Goal: Check status: Check status

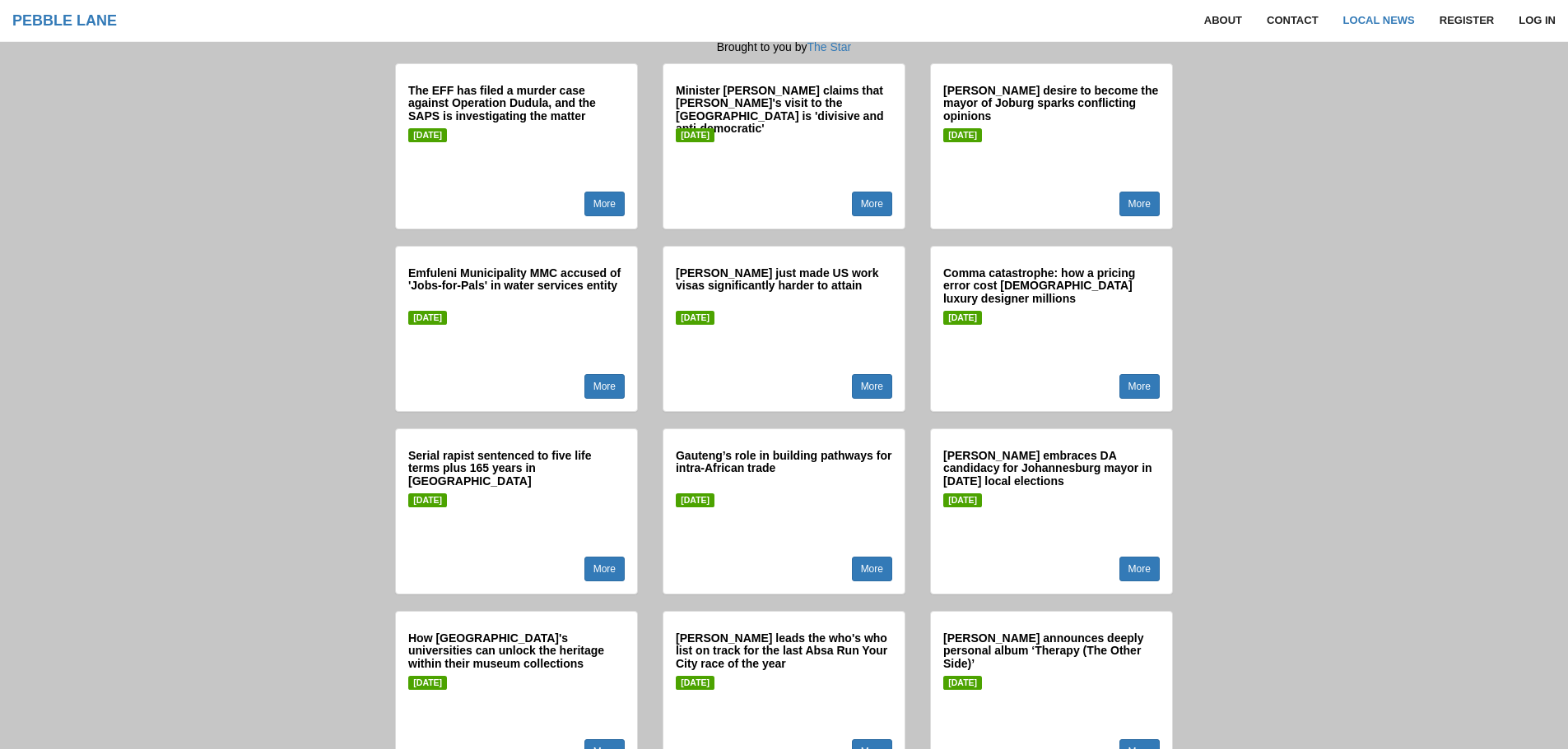
scroll to position [1316, 0]
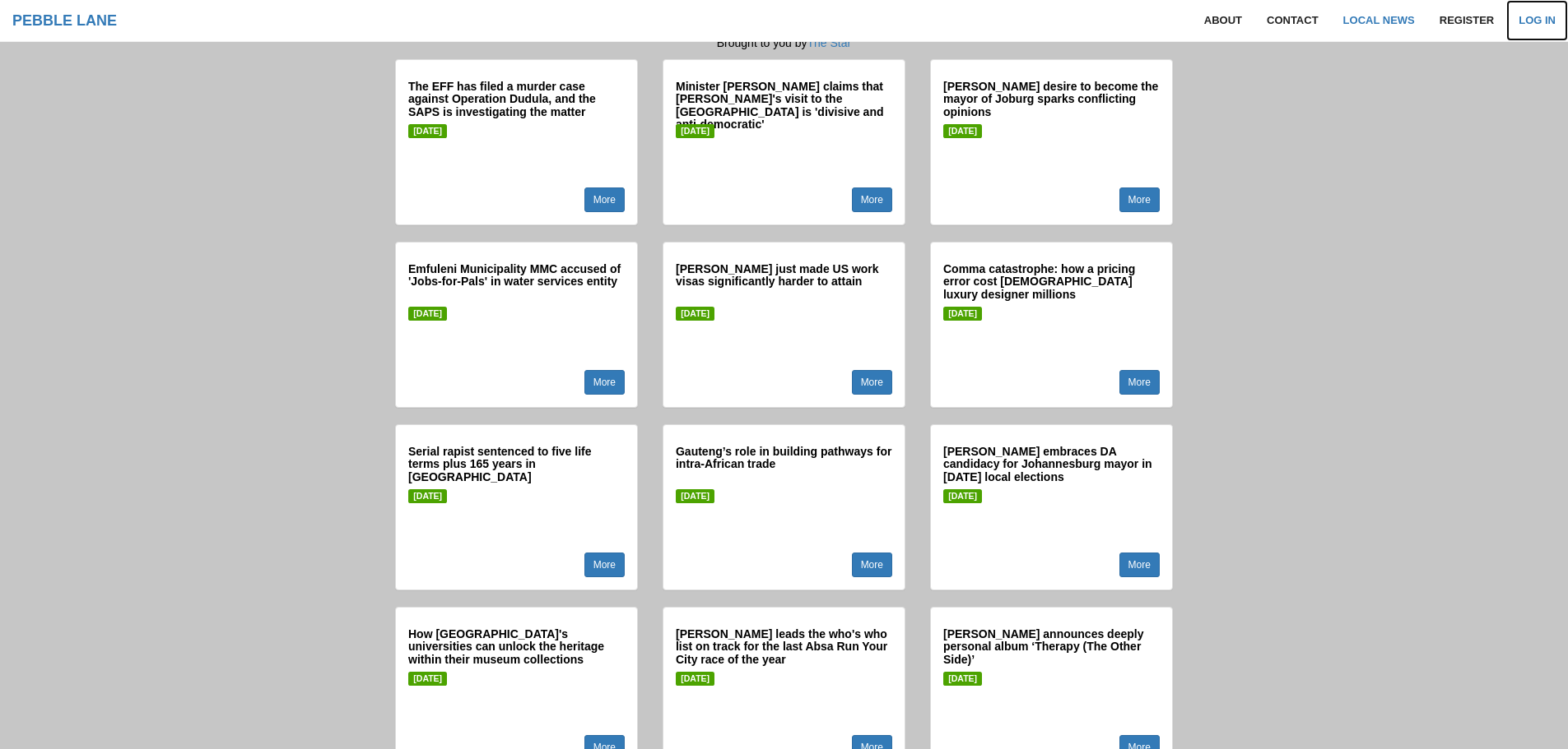
click at [1541, 21] on link "Log in" at bounding box center [1537, 20] width 62 height 41
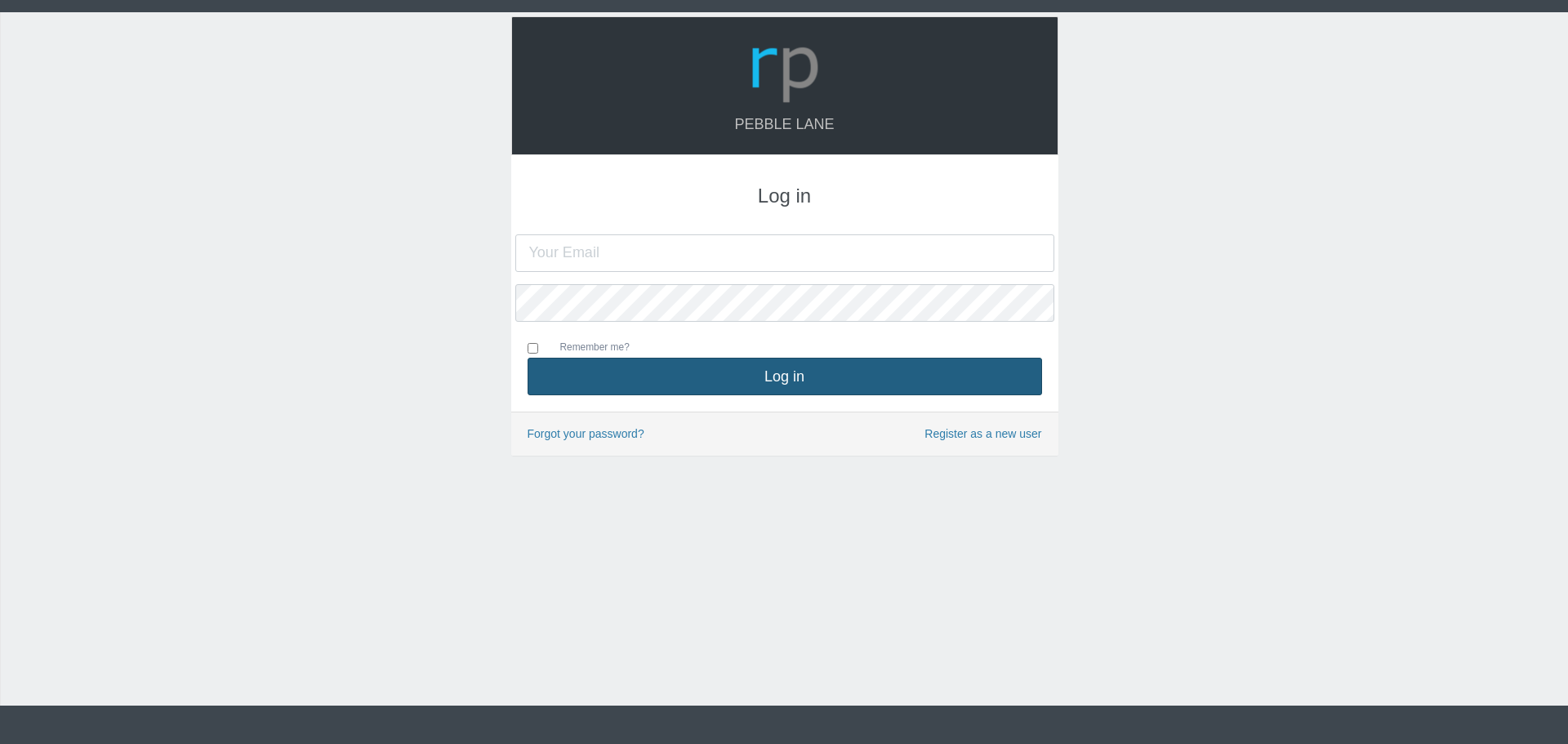
type input "[DOMAIN_NAME][EMAIL_ADDRESS][DOMAIN_NAME]"
click at [832, 374] on button "Log in" at bounding box center [785, 376] width 515 height 38
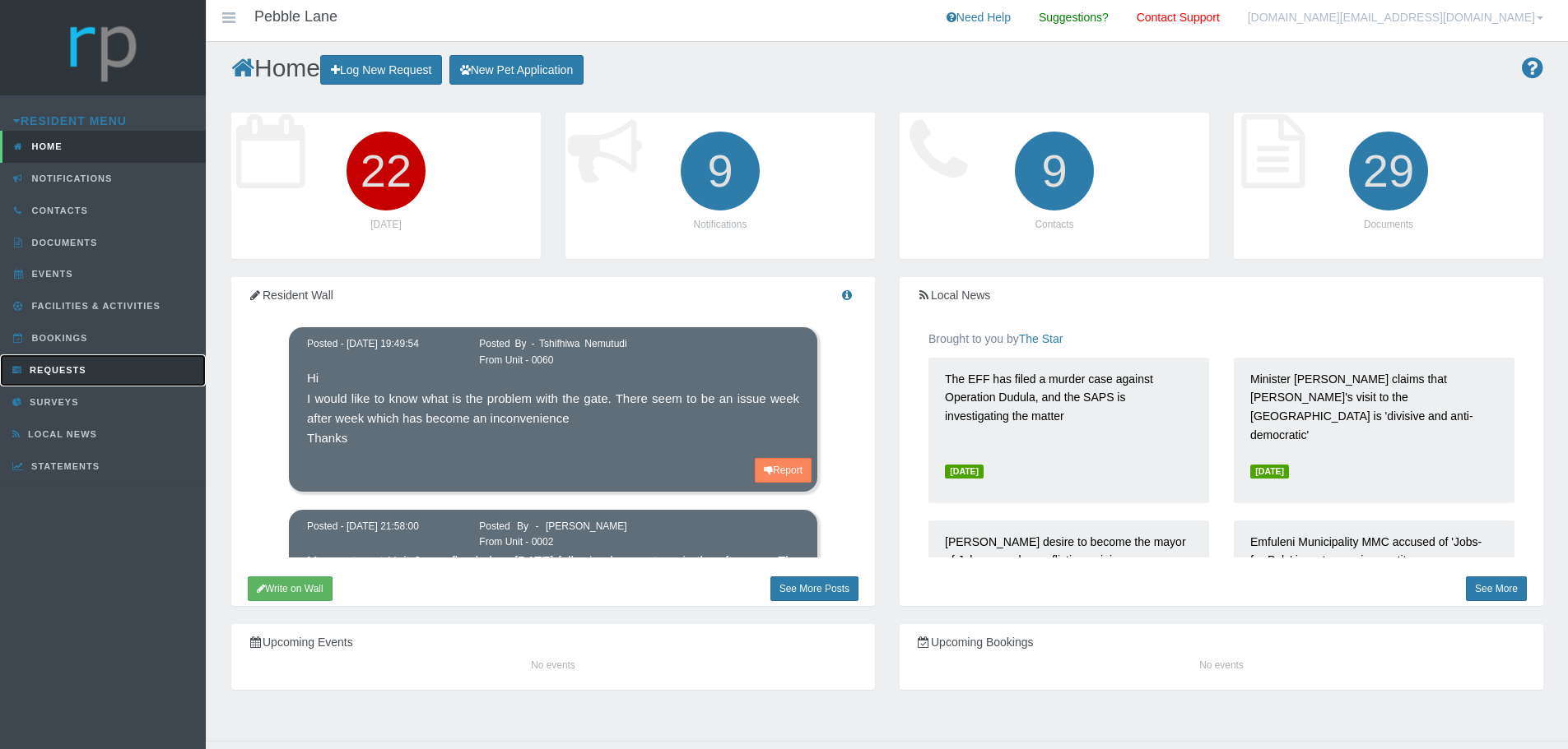
click at [82, 378] on link "Requests" at bounding box center [103, 371] width 206 height 32
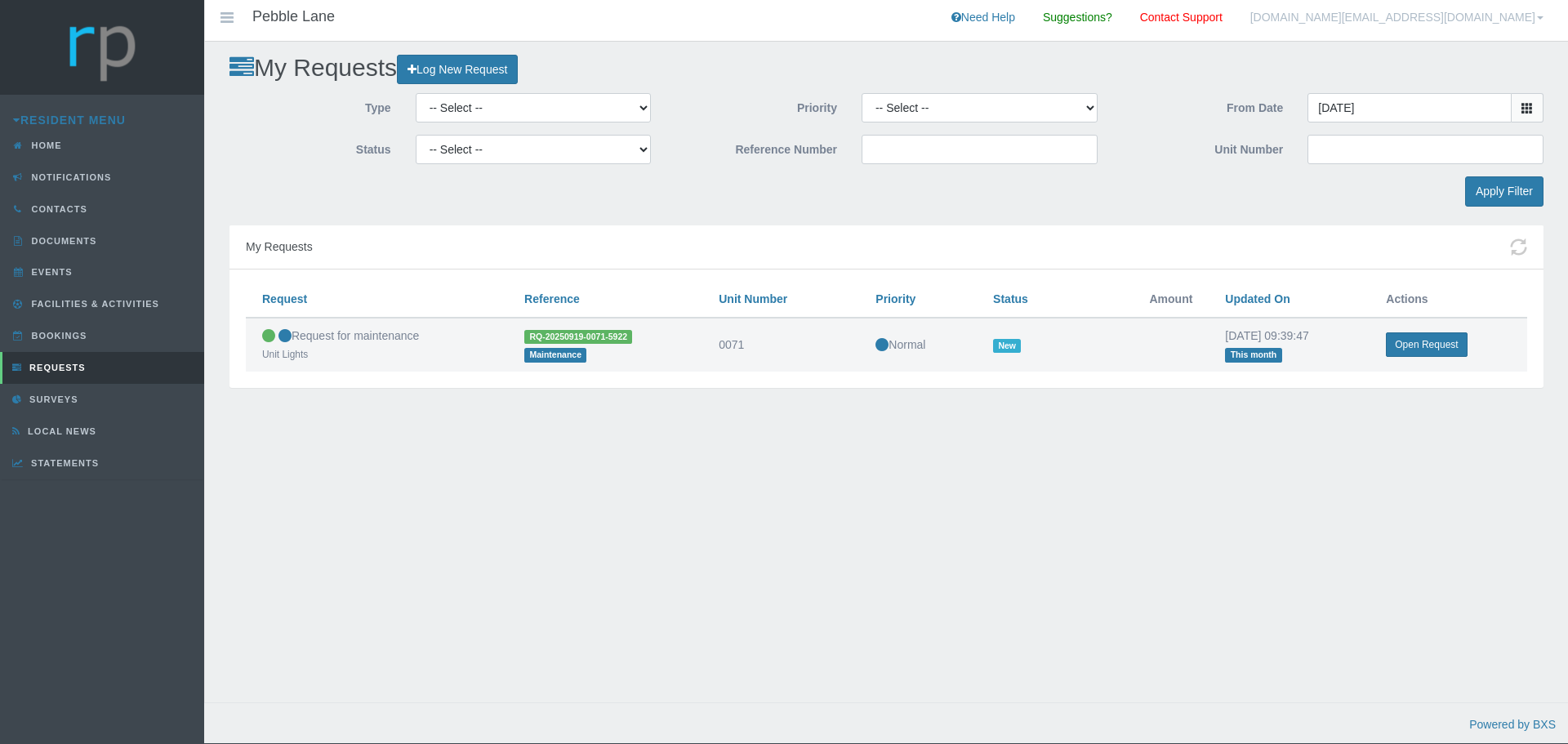
click at [1152, 335] on td at bounding box center [1147, 345] width 121 height 55
click at [1410, 346] on link "Open Request" at bounding box center [1426, 345] width 81 height 25
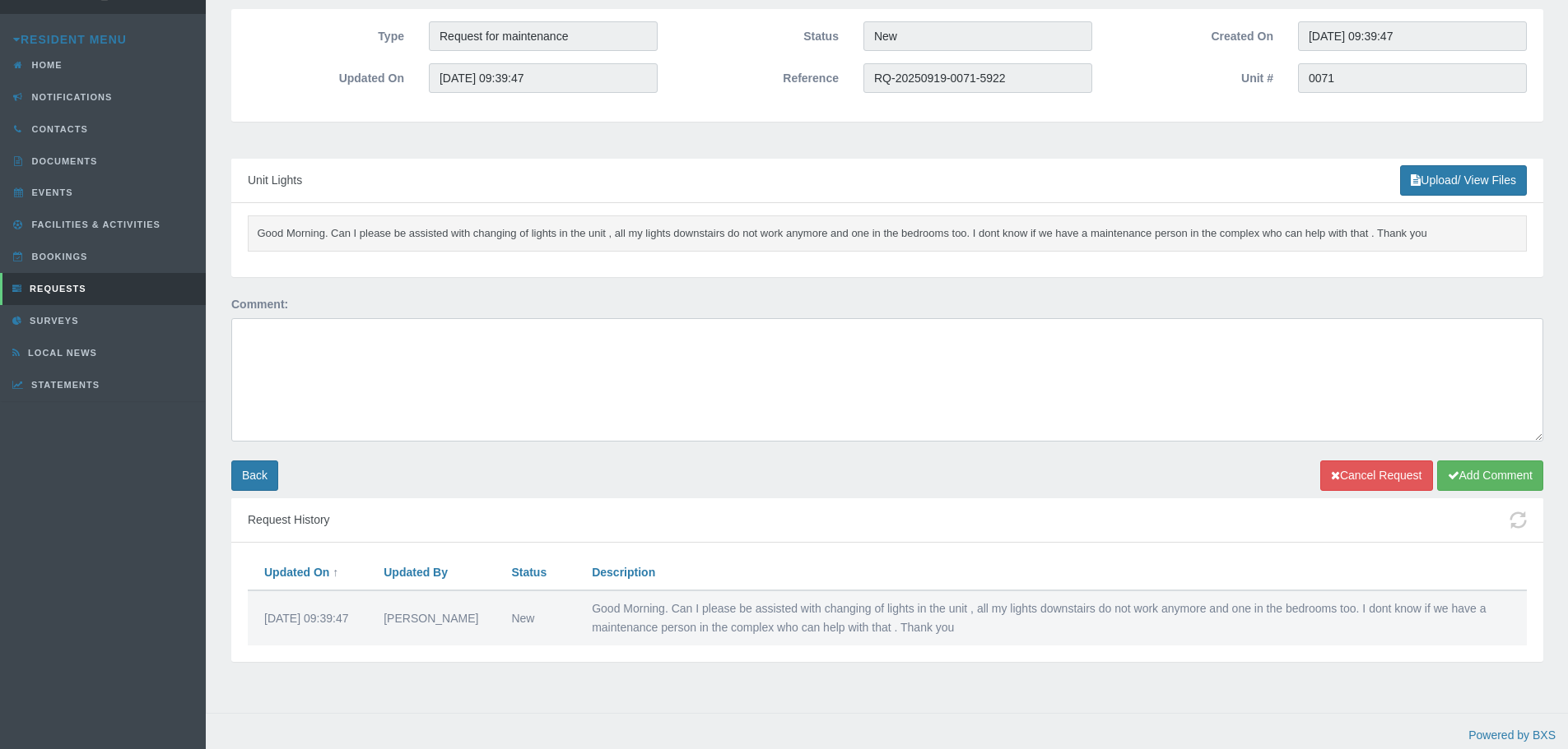
scroll to position [86, 0]
